Goal: Information Seeking & Learning: Compare options

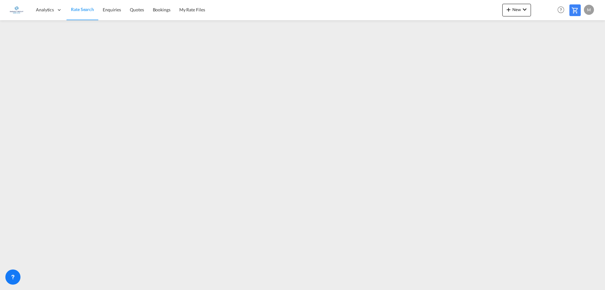
click at [75, 11] on span "Rate Search" at bounding box center [82, 9] width 23 height 5
drag, startPoint x: 80, startPoint y: 9, endPoint x: 86, endPoint y: 16, distance: 9.4
click at [80, 9] on span "Rate Search" at bounding box center [82, 9] width 23 height 5
